Goal: Information Seeking & Learning: Learn about a topic

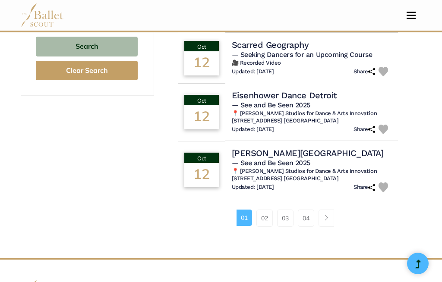
scroll to position [610, 0]
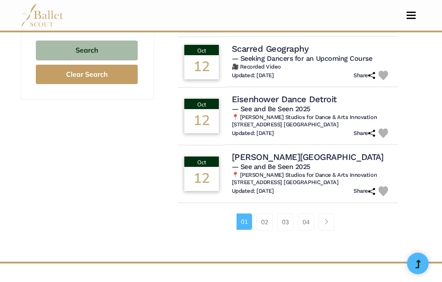
click at [264, 224] on link "02" at bounding box center [264, 222] width 16 height 17
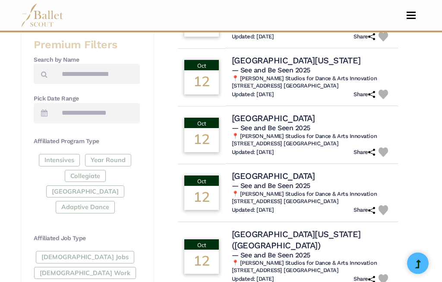
scroll to position [332, 0]
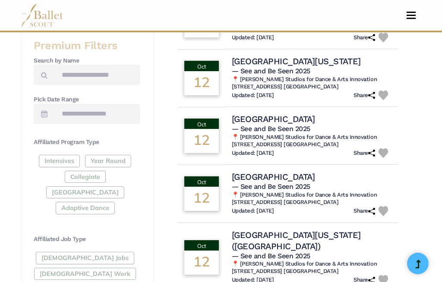
click at [76, 254] on div "Full-Time Jobs Gig Work Teaching Jobs" at bounding box center [87, 275] width 106 height 47
click at [61, 252] on div "Full-Time Jobs Gig Work Teaching Jobs" at bounding box center [87, 275] width 106 height 47
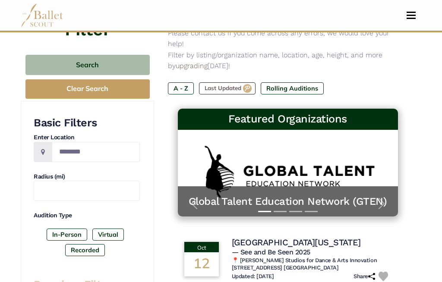
scroll to position [0, 0]
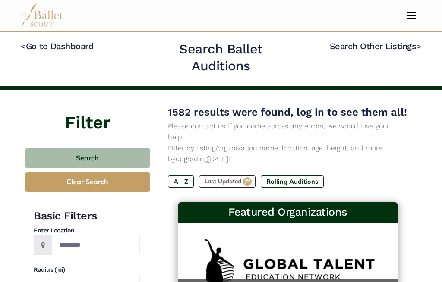
click at [116, 160] on button "Search" at bounding box center [87, 158] width 124 height 20
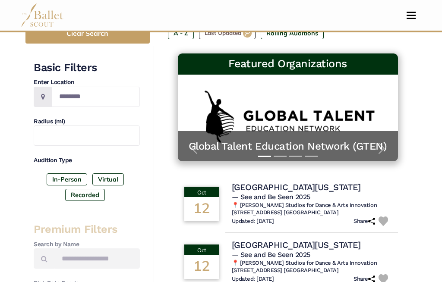
scroll to position [148, 0]
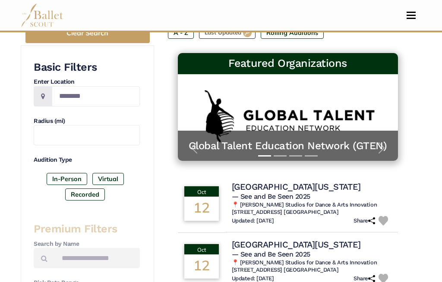
click at [111, 177] on label "Virtual" at bounding box center [107, 179] width 31 height 12
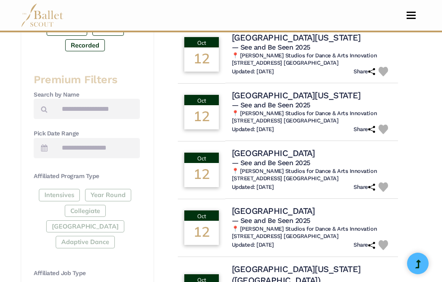
scroll to position [300, 0]
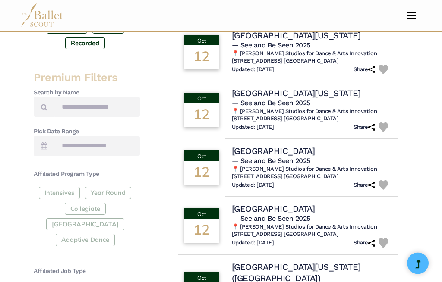
click at [116, 192] on div "Intensives Year Round Collegiate Post High School Adaptive Dance" at bounding box center [87, 218] width 106 height 63
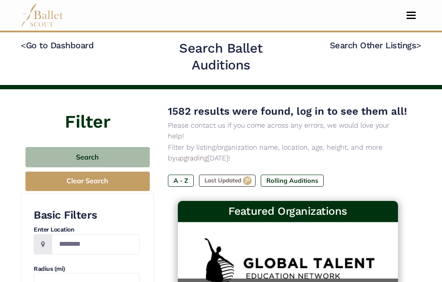
scroll to position [0, 0]
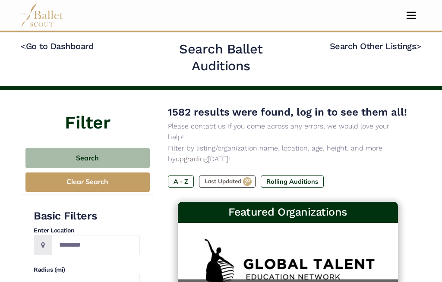
click at [412, 14] on button "Toggle navigation" at bounding box center [411, 15] width 20 height 8
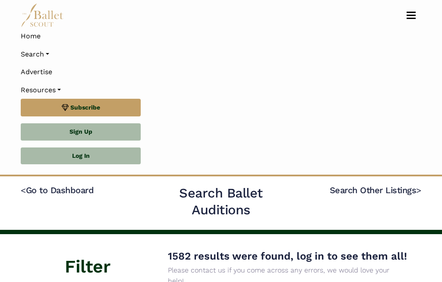
click at [46, 54] on link "Search" at bounding box center [221, 54] width 400 height 18
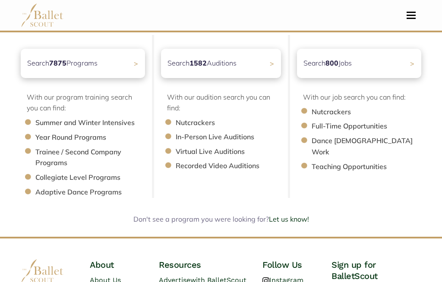
scroll to position [103, 0]
click at [133, 76] on div "Search 7875 Programs >" at bounding box center [83, 63] width 124 height 29
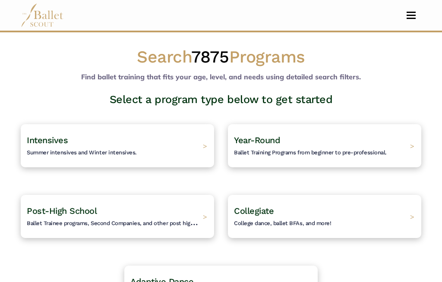
click at [186, 218] on h4 "Post-High School Ballet Trainee programs, Second Companies, and other post high…" at bounding box center [113, 216] width 172 height 22
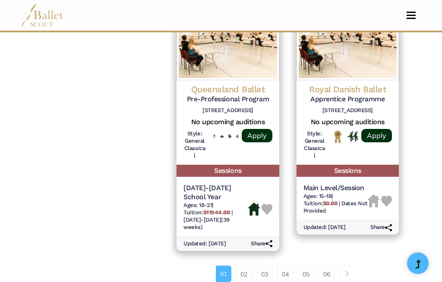
scroll to position [1295, 0]
click at [242, 266] on link "02" at bounding box center [244, 274] width 16 height 17
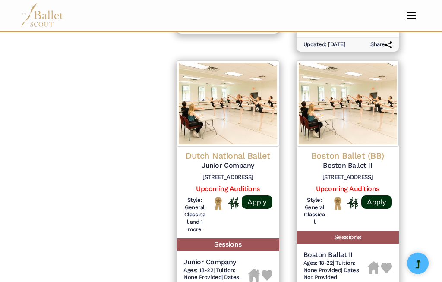
scroll to position [1261, 0]
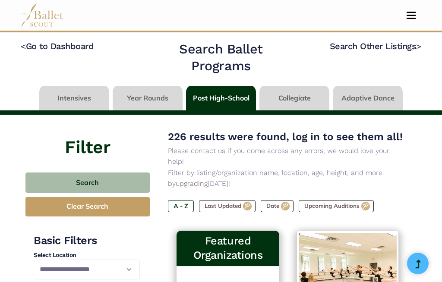
scroll to position [1310, 0]
